Goal: Check status: Check status

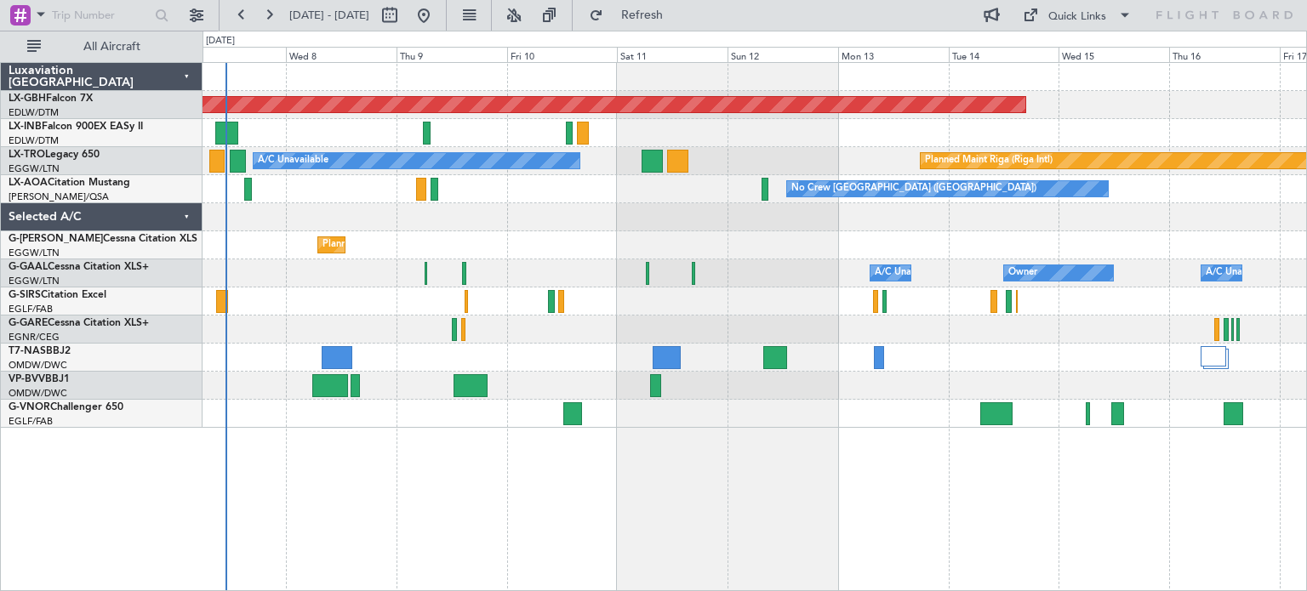
click at [530, 288] on div "Planned Maint Nurnberg A/C Unavailable Planned Maint [GEOGRAPHIC_DATA] (Riga In…" at bounding box center [754, 245] width 1104 height 365
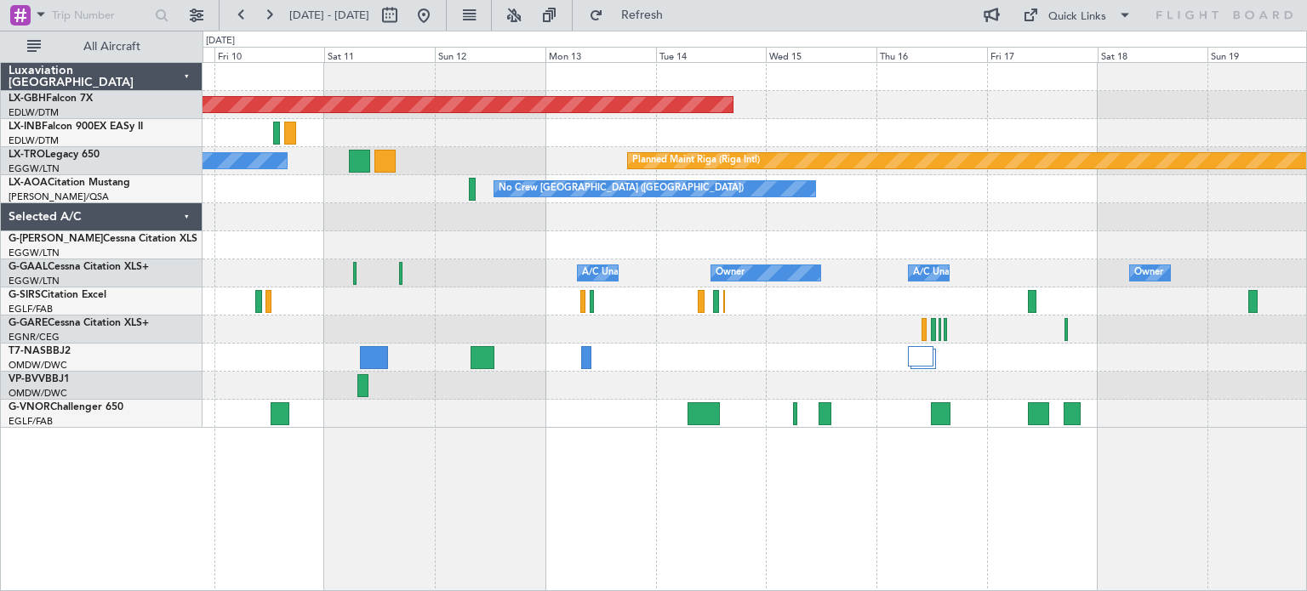
click at [803, 327] on div "Planned Maint Nurnberg Planned Maint [GEOGRAPHIC_DATA] (Riga Intl) A/C Unavaila…" at bounding box center [754, 245] width 1104 height 365
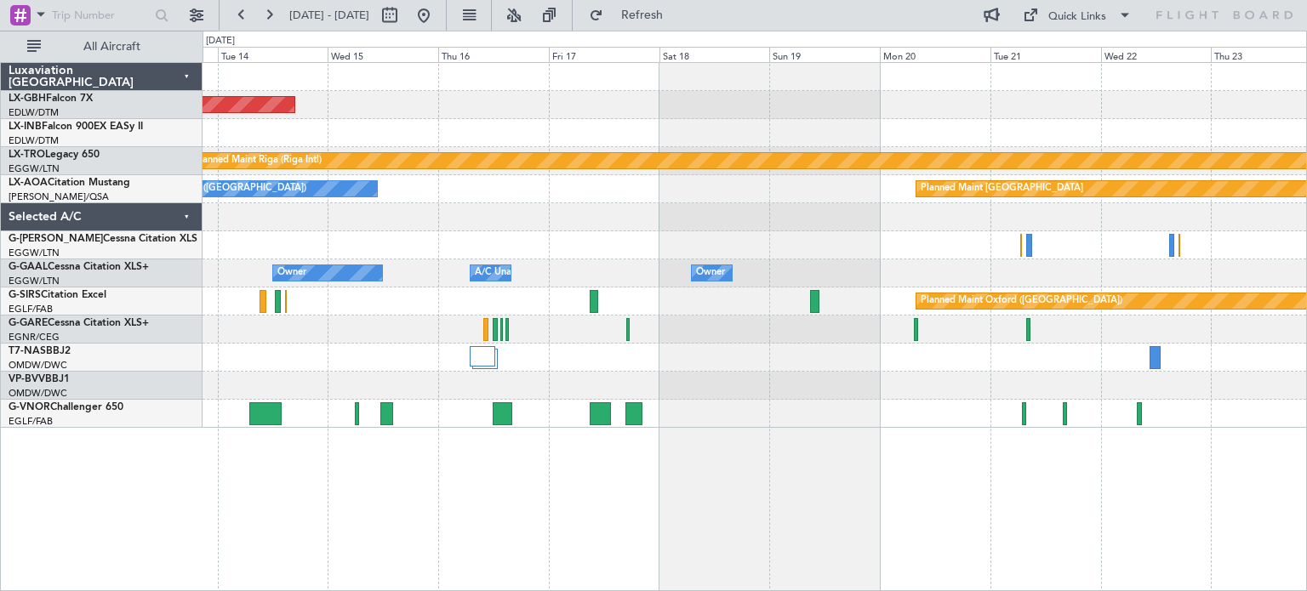
click at [752, 377] on div "Planned Maint Nurnberg Planned Maint [GEOGRAPHIC_DATA] (Riga Intl) No Crew [GEO…" at bounding box center [754, 245] width 1104 height 365
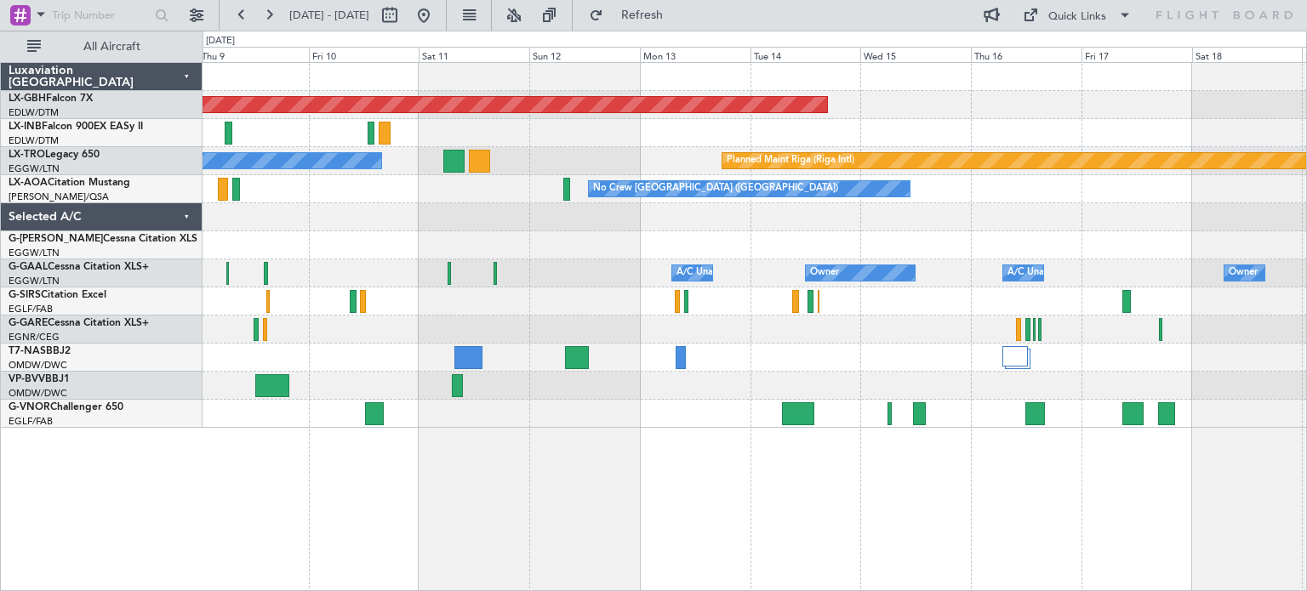
click at [1306, 556] on div "Planned Maint Nurnberg Planned Maint [GEOGRAPHIC_DATA] (Riga Intl) A/C Unavaila…" at bounding box center [653, 311] width 1307 height 561
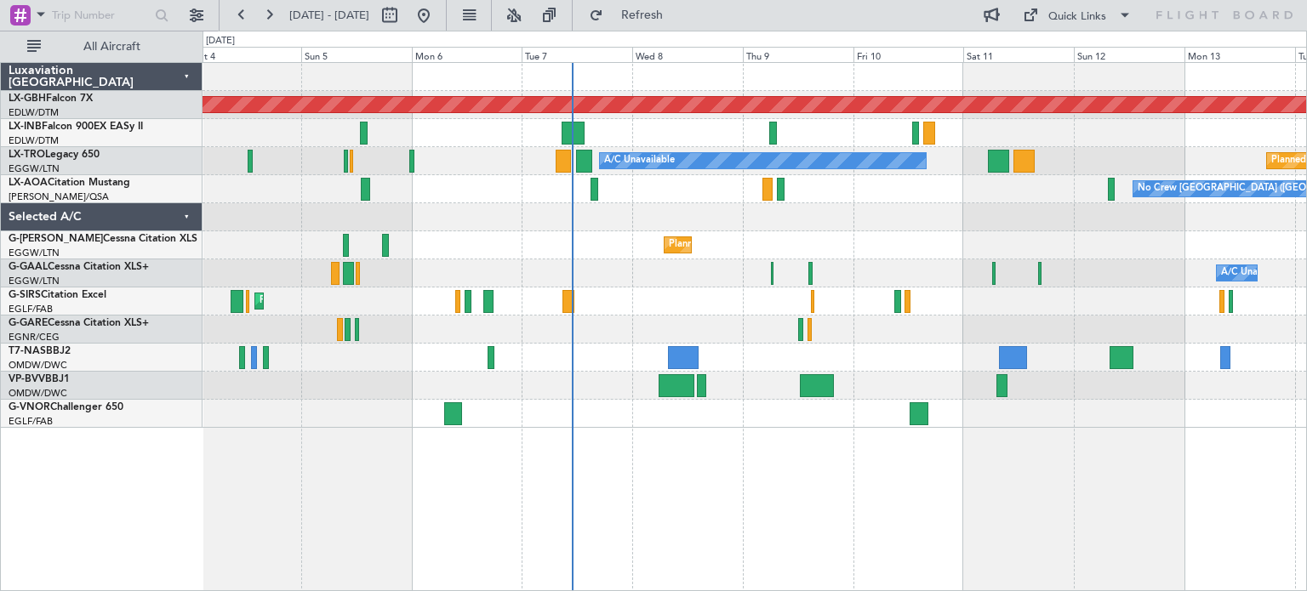
click at [1055, 590] on html "[DATE] - [DATE] Refresh Quick Links All Aircraft Planned Maint Nurnberg Planned…" at bounding box center [653, 295] width 1307 height 591
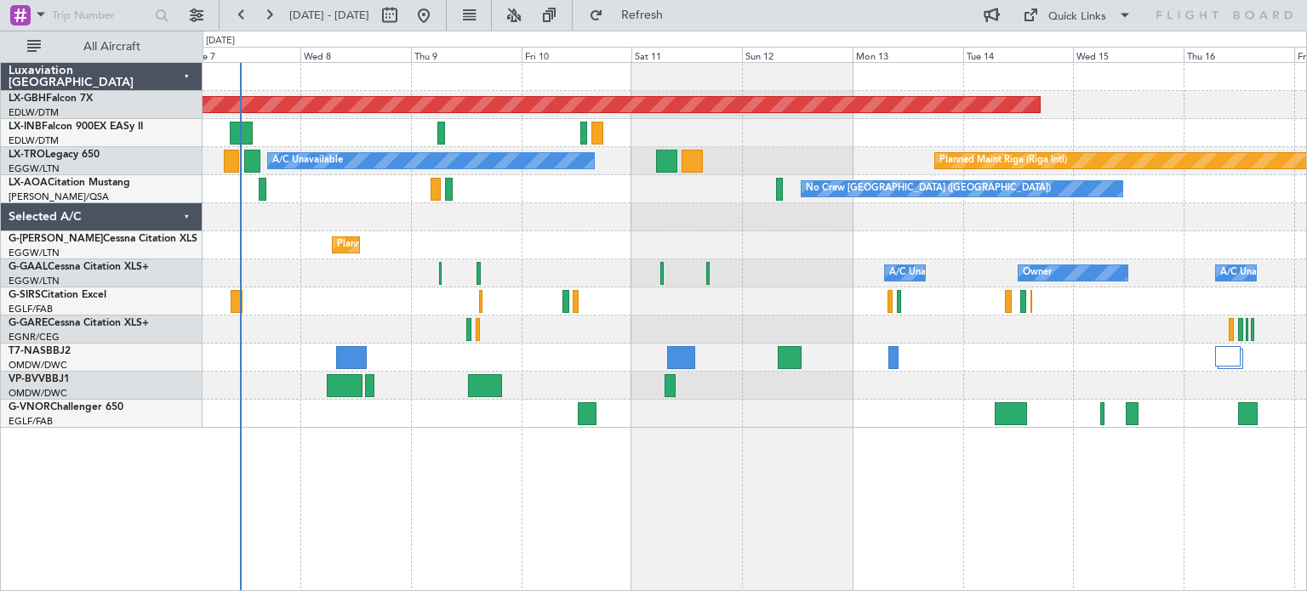
click at [771, 312] on div "Planned Maint Nurnberg Planned Maint [GEOGRAPHIC_DATA] (Riga Intl) A/C Unavaila…" at bounding box center [754, 245] width 1104 height 365
click at [437, 7] on button at bounding box center [423, 15] width 27 height 27
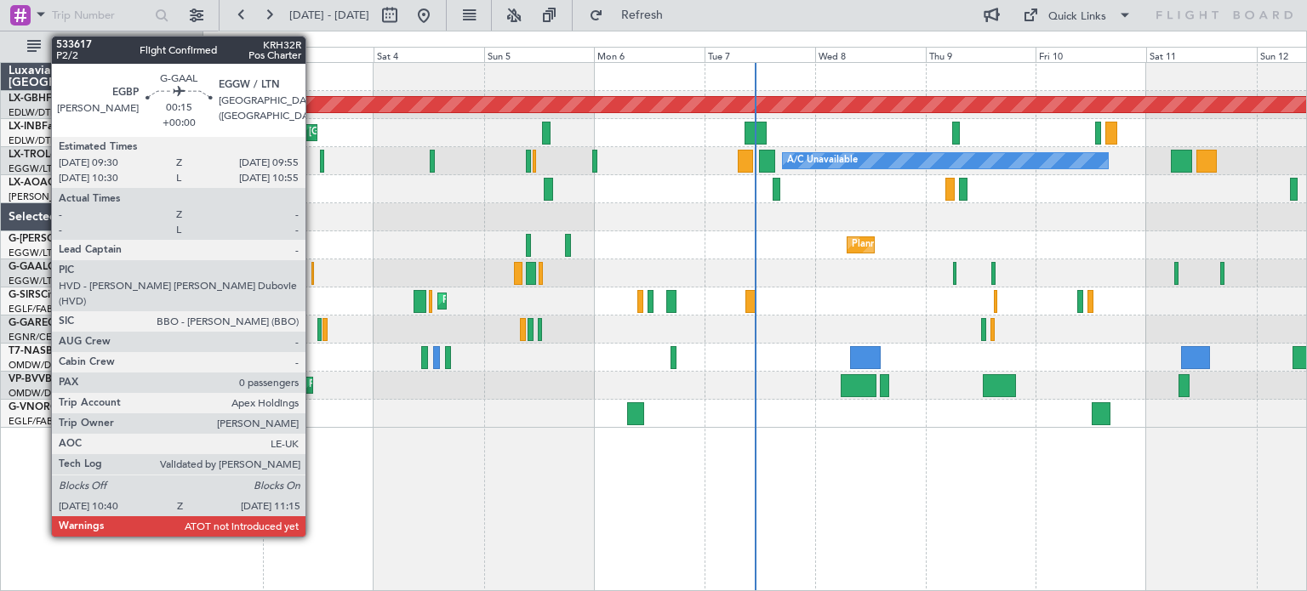
click at [313, 271] on div at bounding box center [312, 273] width 3 height 23
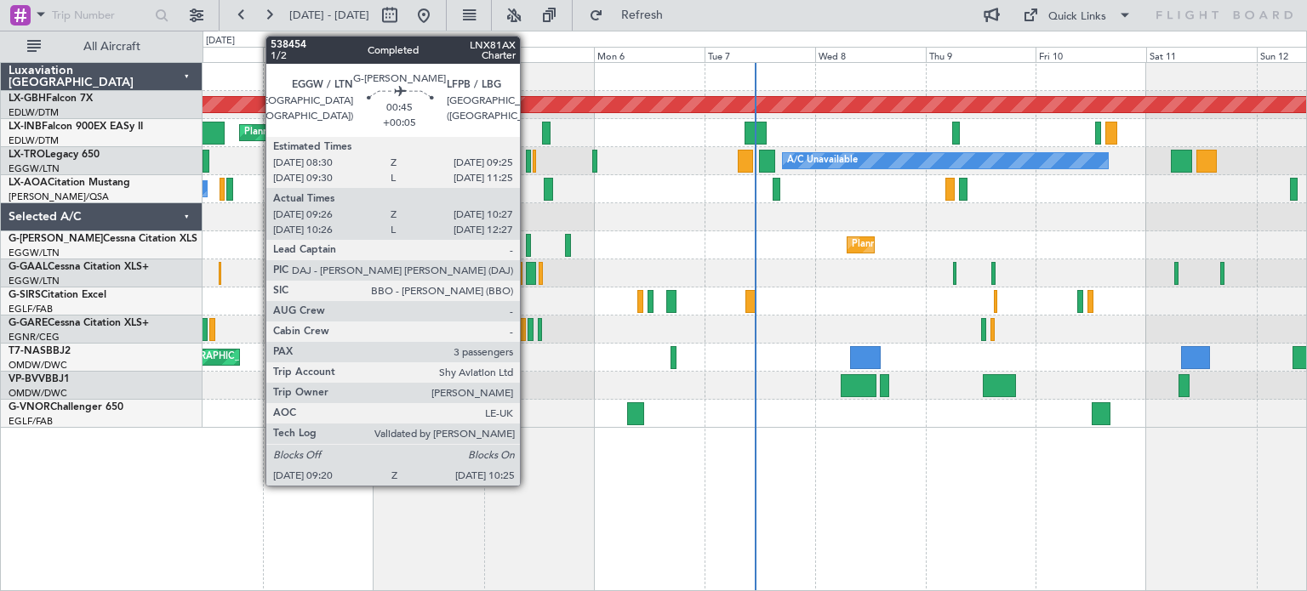
click at [528, 238] on div at bounding box center [528, 245] width 5 height 23
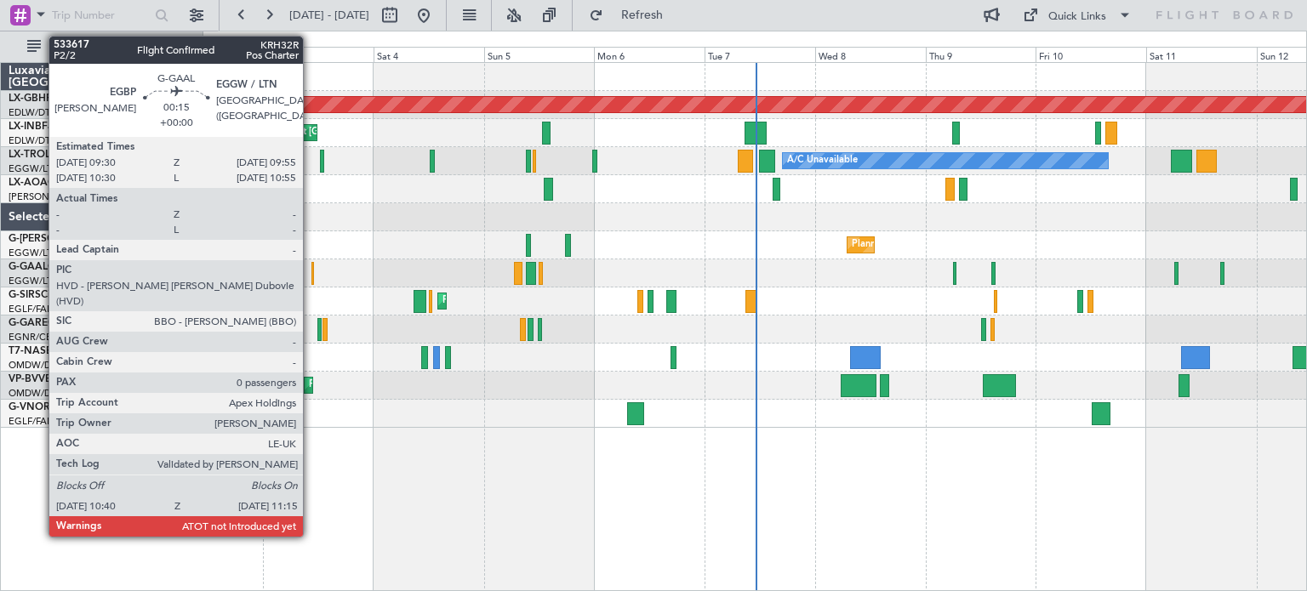
click at [311, 278] on div at bounding box center [312, 273] width 3 height 23
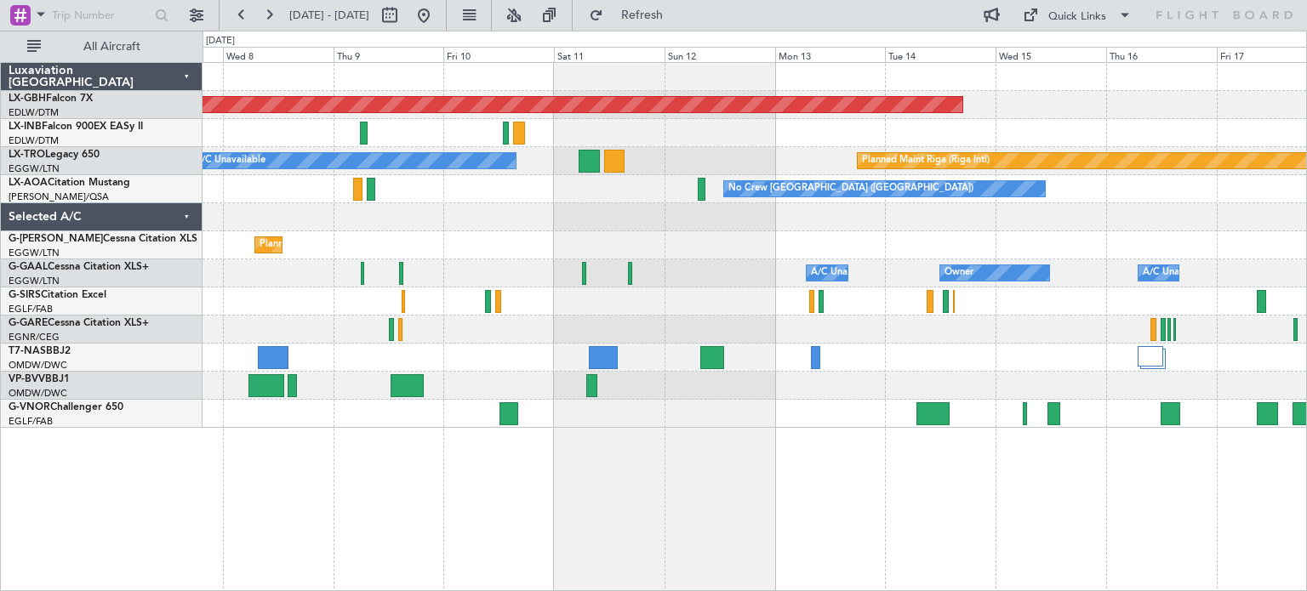
click at [555, 335] on div "Planned Maint Nurnberg A/C Unavailable Planned Maint [GEOGRAPHIC_DATA] (Riga In…" at bounding box center [754, 245] width 1104 height 365
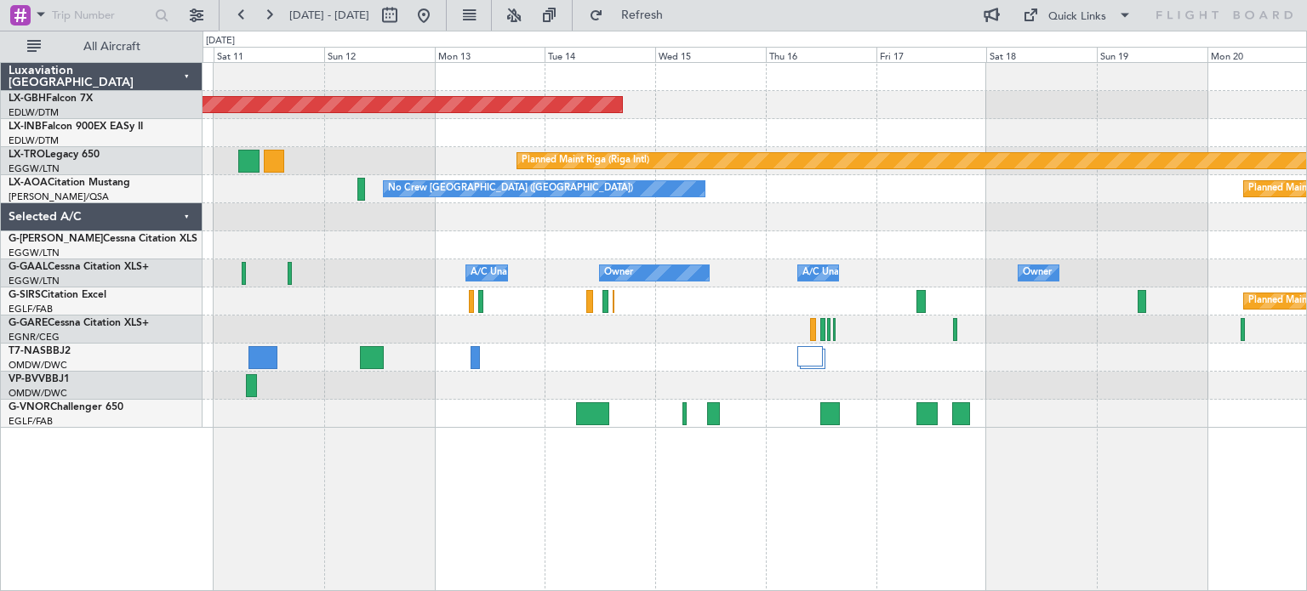
click at [448, 292] on div "Planned Maint Nurnberg Planned Maint [GEOGRAPHIC_DATA] (Riga Intl) A/C Unavaila…" at bounding box center [754, 245] width 1104 height 365
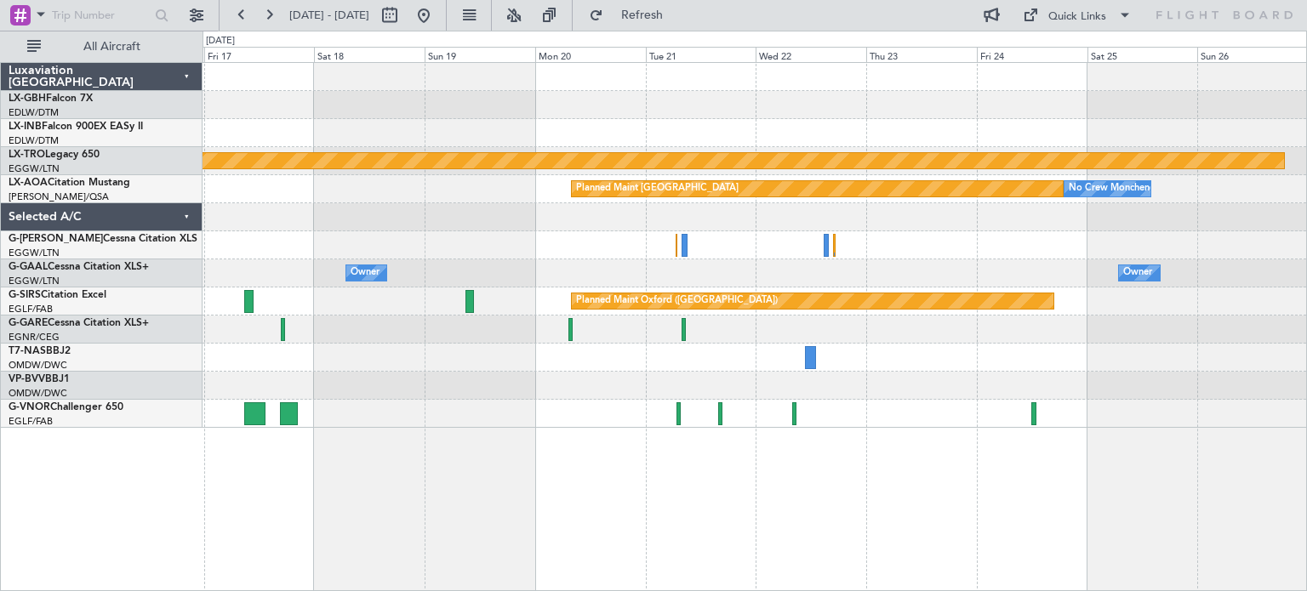
click at [512, 308] on div "Planned Maint Oxford ([GEOGRAPHIC_DATA])" at bounding box center [754, 302] width 1104 height 28
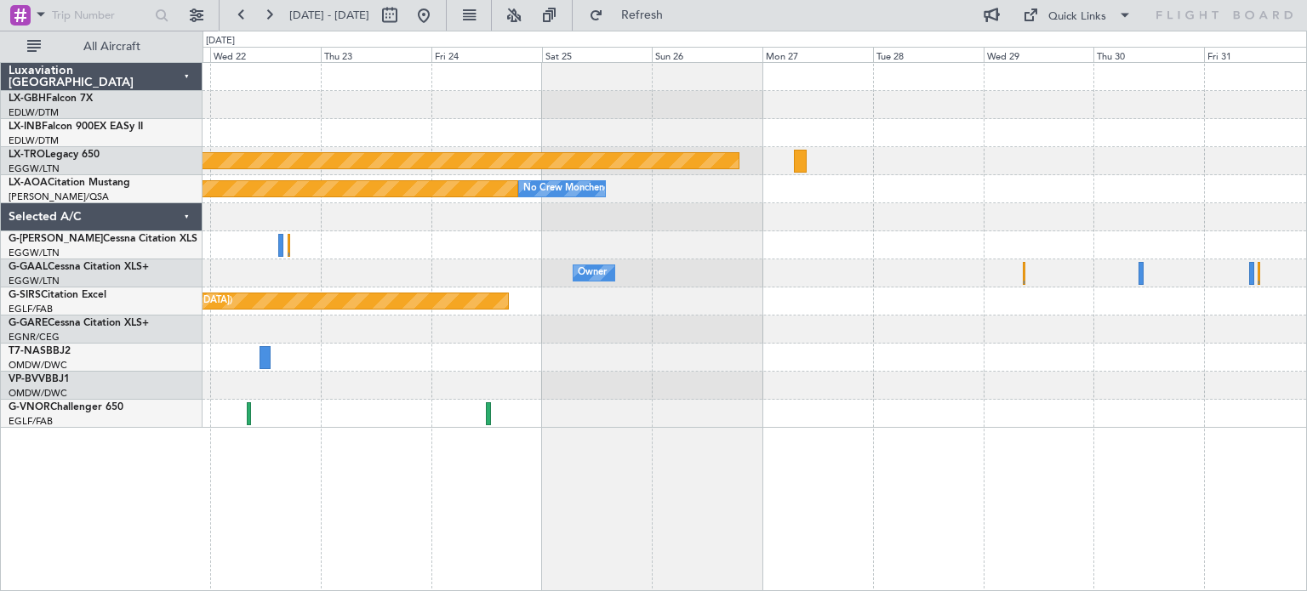
click at [288, 261] on div "Planned Maint Nurnberg Planned Maint [GEOGRAPHIC_DATA] (Riga Intl) Planned Main…" at bounding box center [754, 245] width 1104 height 365
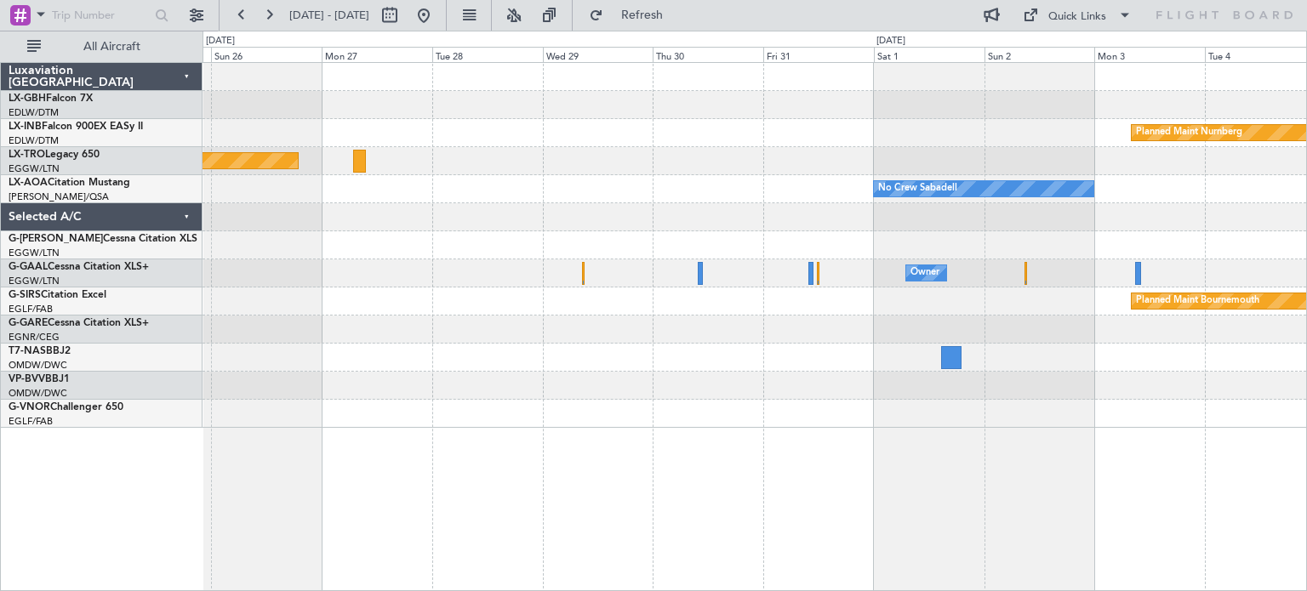
click at [514, 330] on div at bounding box center [754, 330] width 1104 height 28
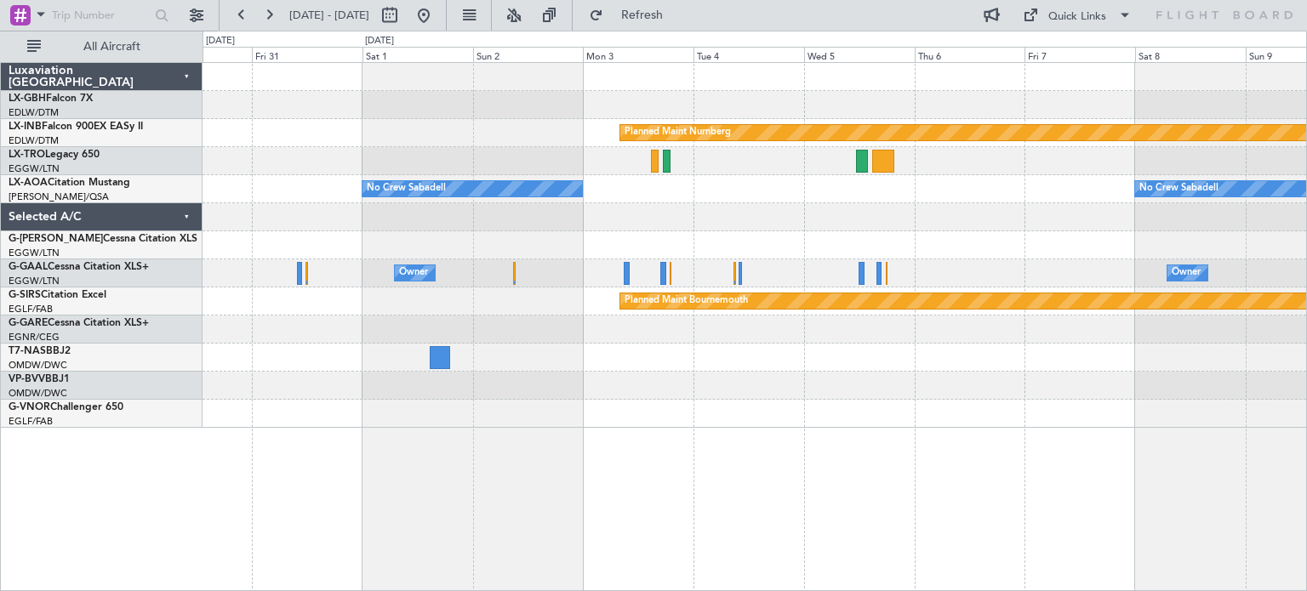
click at [221, 414] on div "Planned Maint Nurnberg No Crew Sabadell No Crew Sabadell Owner Owner Planned Ma…" at bounding box center [754, 245] width 1104 height 365
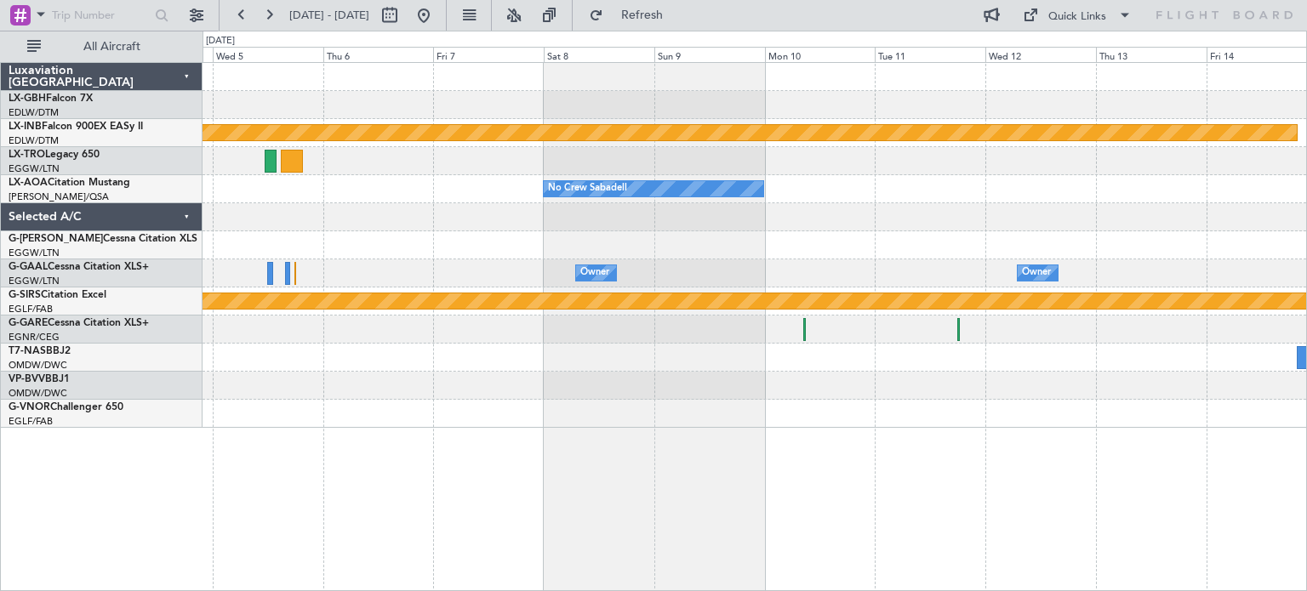
click at [404, 288] on div "Planned Maint Nurnberg No Crew Sabadell No Crew Sabadell No Crew Sabadell Owner…" at bounding box center [754, 245] width 1104 height 365
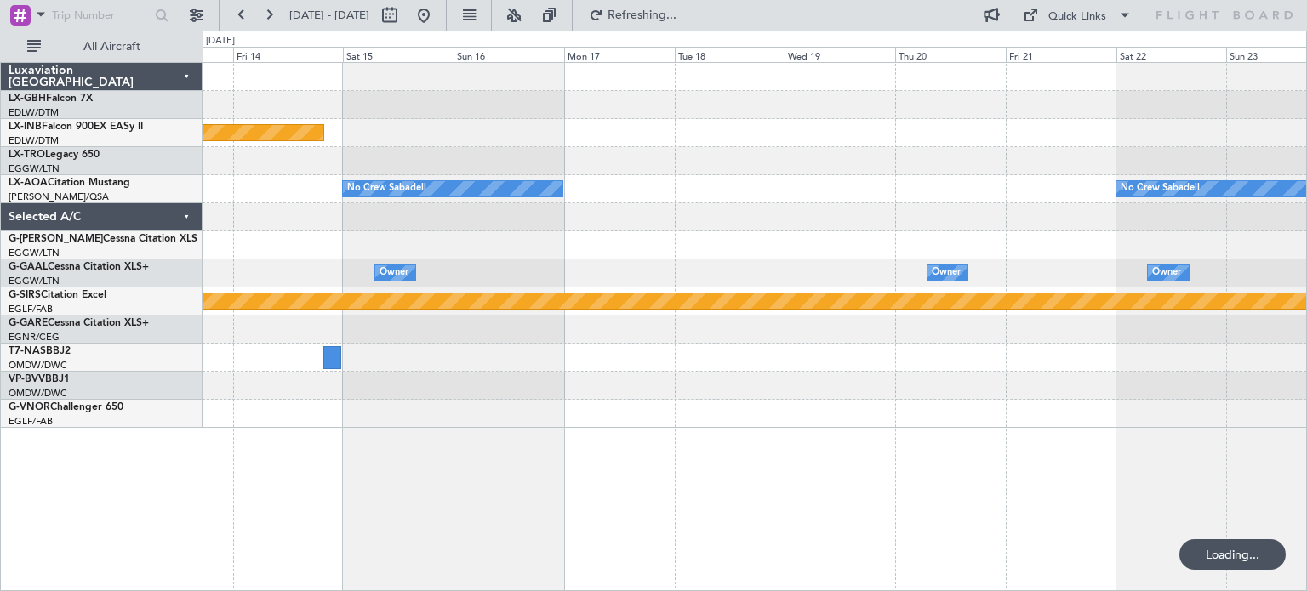
click at [602, 434] on div "Planned Maint Nurnberg No Crew Sabadell No Crew Sabadell Owner Owner Owner Owne…" at bounding box center [754, 326] width 1104 height 529
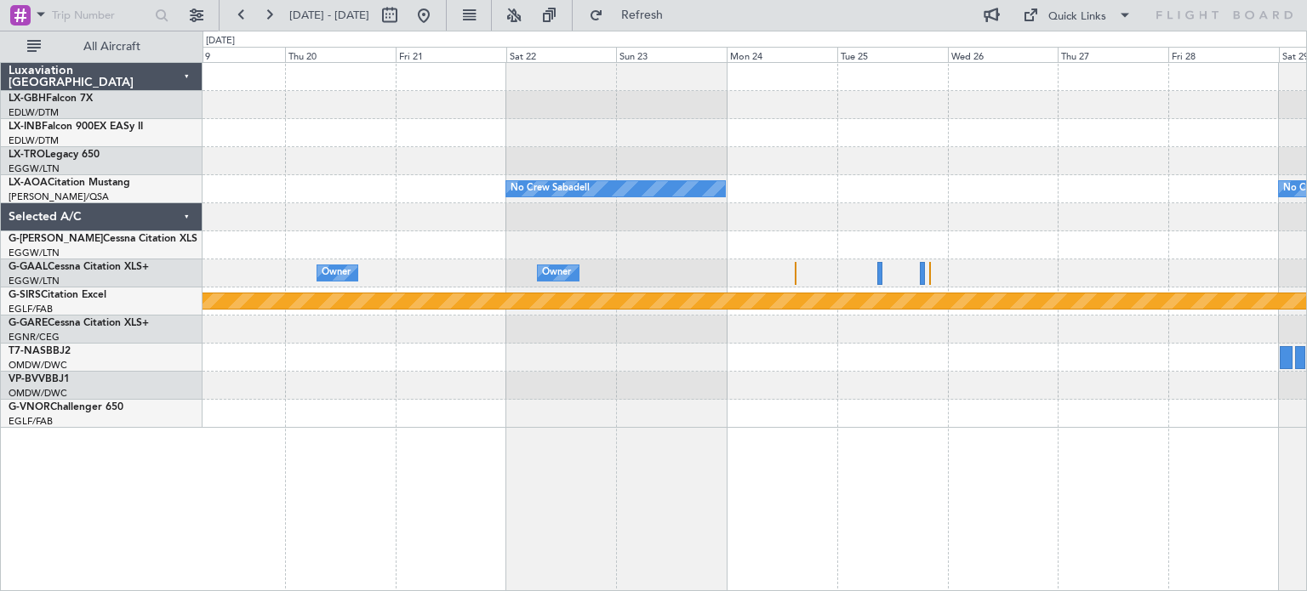
click at [445, 332] on div "No Crew Sabadell No Crew Sabadell No Crew Sabadell Owner Owner Owner Planned Ma…" at bounding box center [754, 245] width 1104 height 365
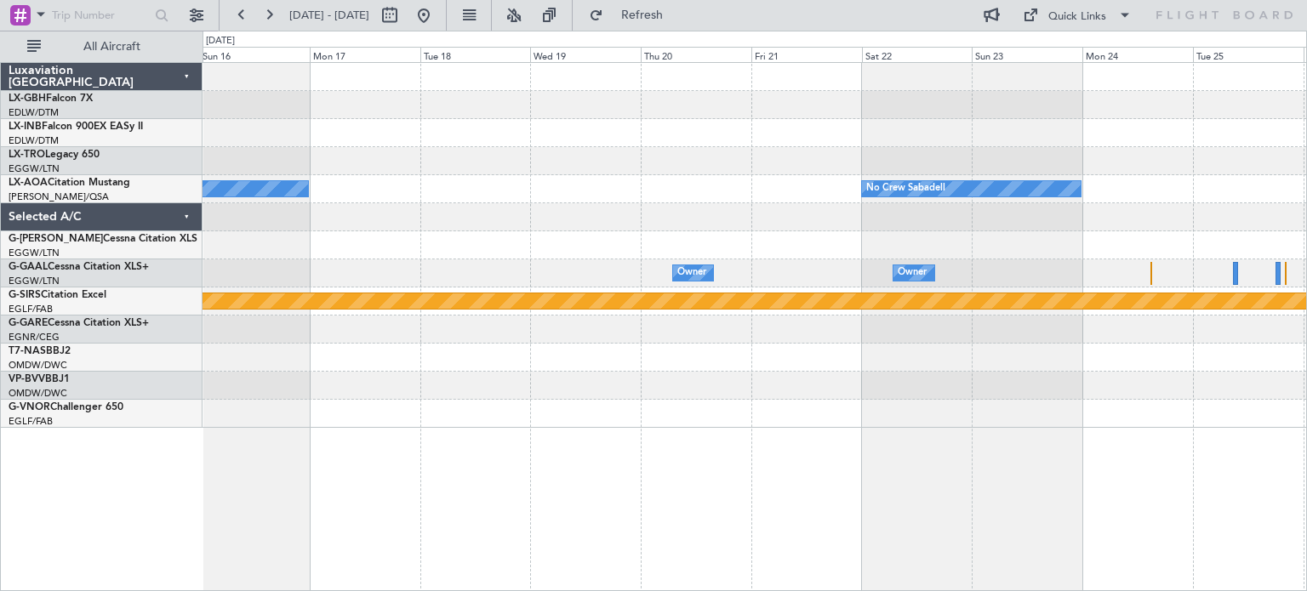
click at [1306, 432] on div "Planned Maint Nurnberg No Crew Sabadell No Crew Sabadell Owner Owner Owner Plan…" at bounding box center [653, 311] width 1307 height 561
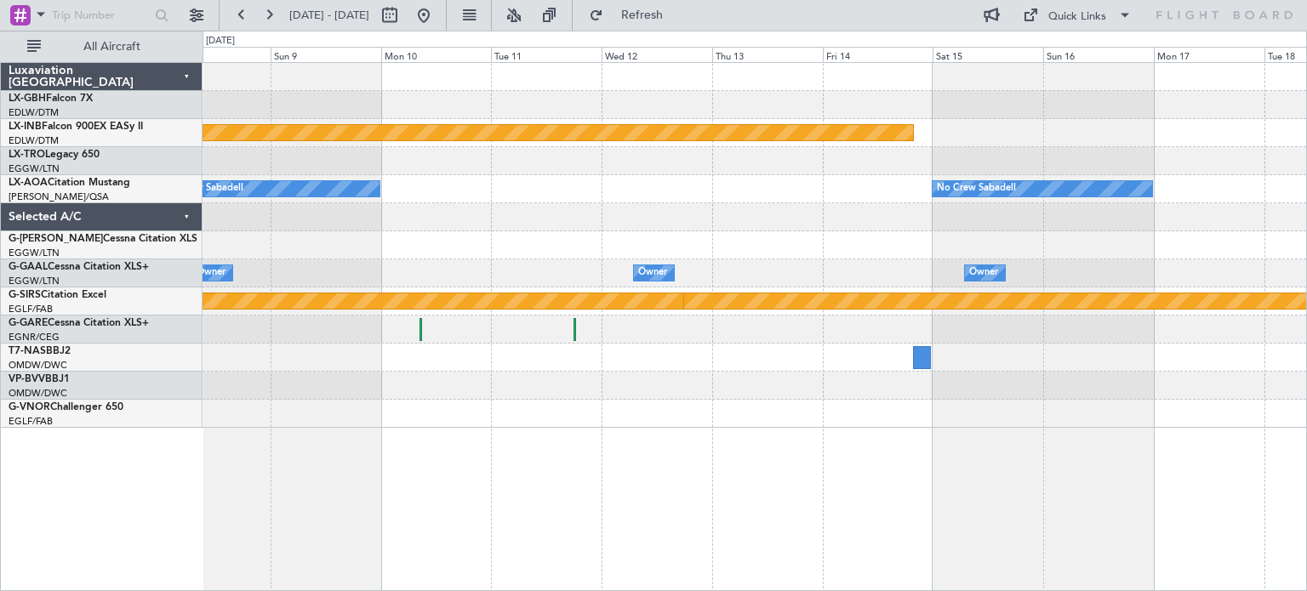
click at [1221, 489] on div "Planned Maint Nurnberg No Crew Sabadell No Crew Sabadell Owner Owner Owner Owne…" at bounding box center [754, 326] width 1104 height 529
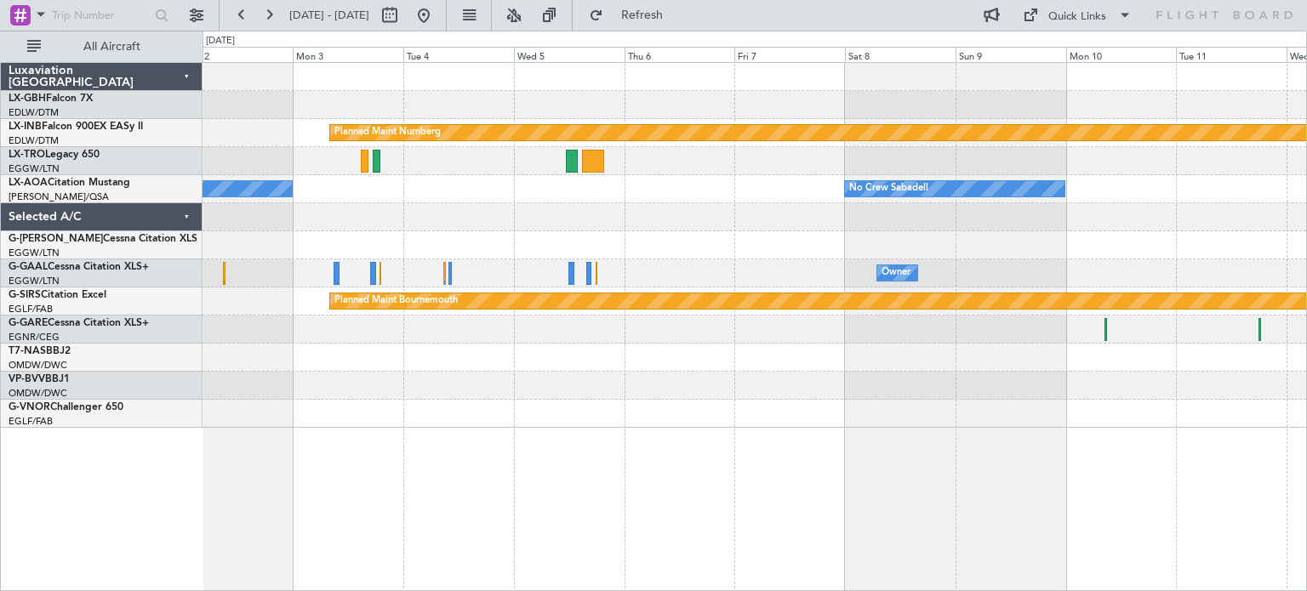
click at [1024, 590] on html "[DATE] - [DATE] Refresh Quick Links All Aircraft Planned Maint Nurnberg No Crew…" at bounding box center [653, 295] width 1307 height 591
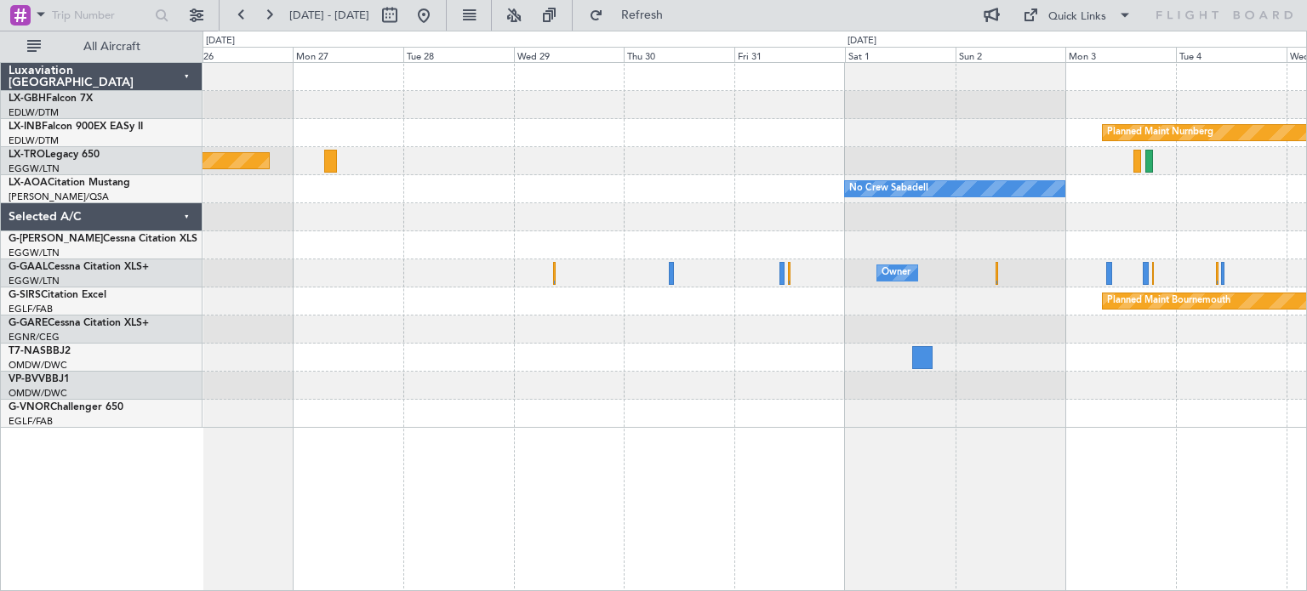
click at [1137, 489] on div "Planned Maint Nurnberg Planned Maint [GEOGRAPHIC_DATA] (Riga Intl) No Crew Saba…" at bounding box center [754, 326] width 1104 height 529
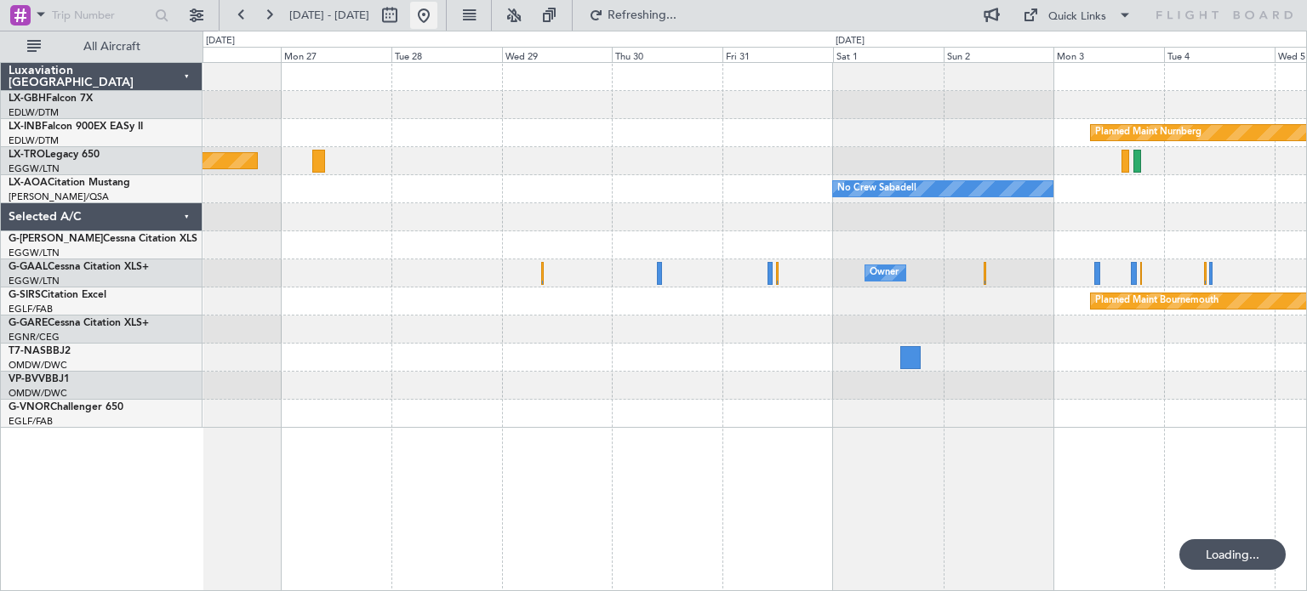
click at [437, 6] on button at bounding box center [423, 15] width 27 height 27
